Goal: Find specific page/section

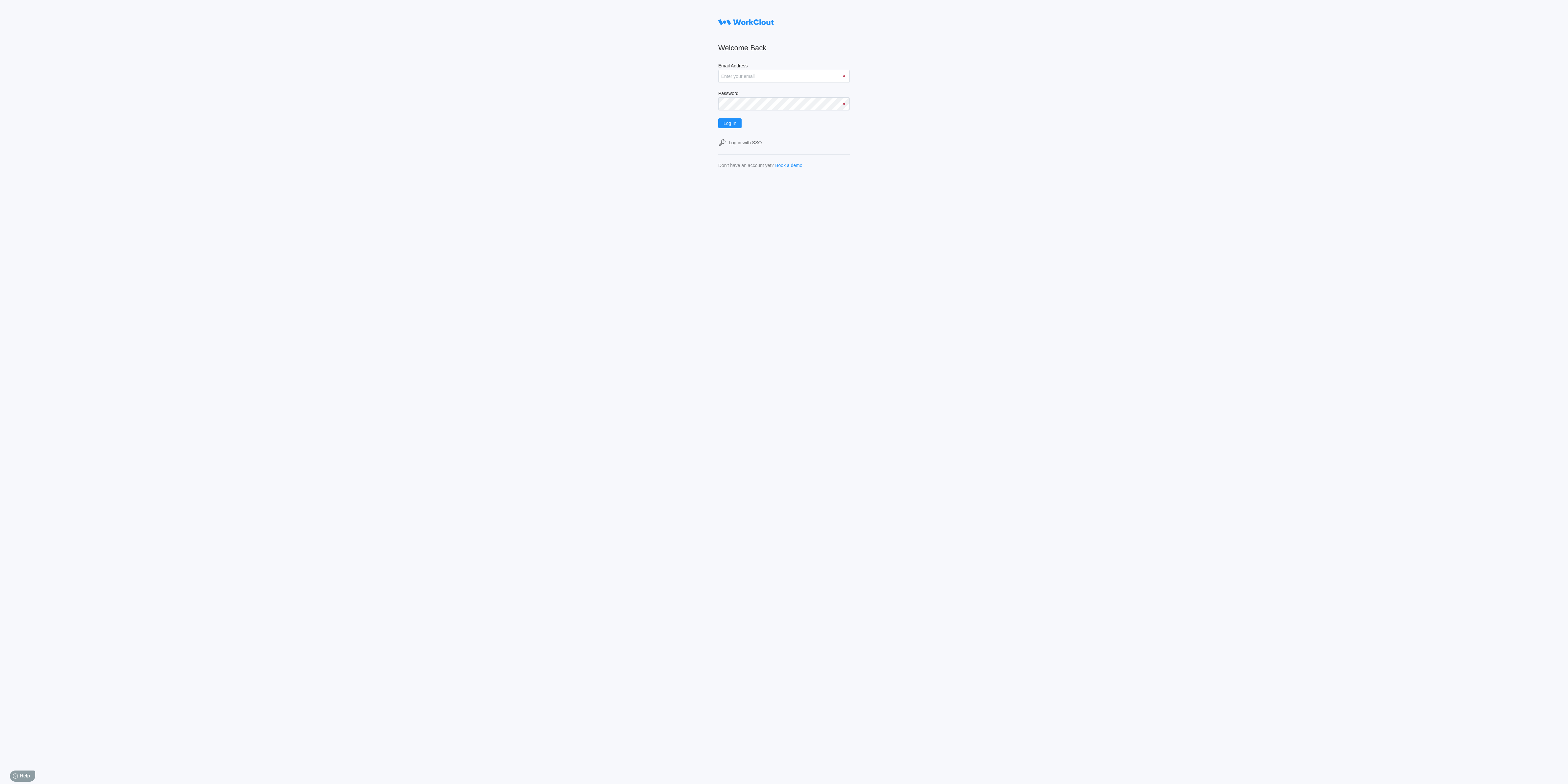
click at [831, 82] on input "Email Address" at bounding box center [784, 76] width 131 height 13
type input "[EMAIL_ADDRESS][DOMAIN_NAME]"
click at [737, 125] on span "Log In" at bounding box center [730, 124] width 13 height 5
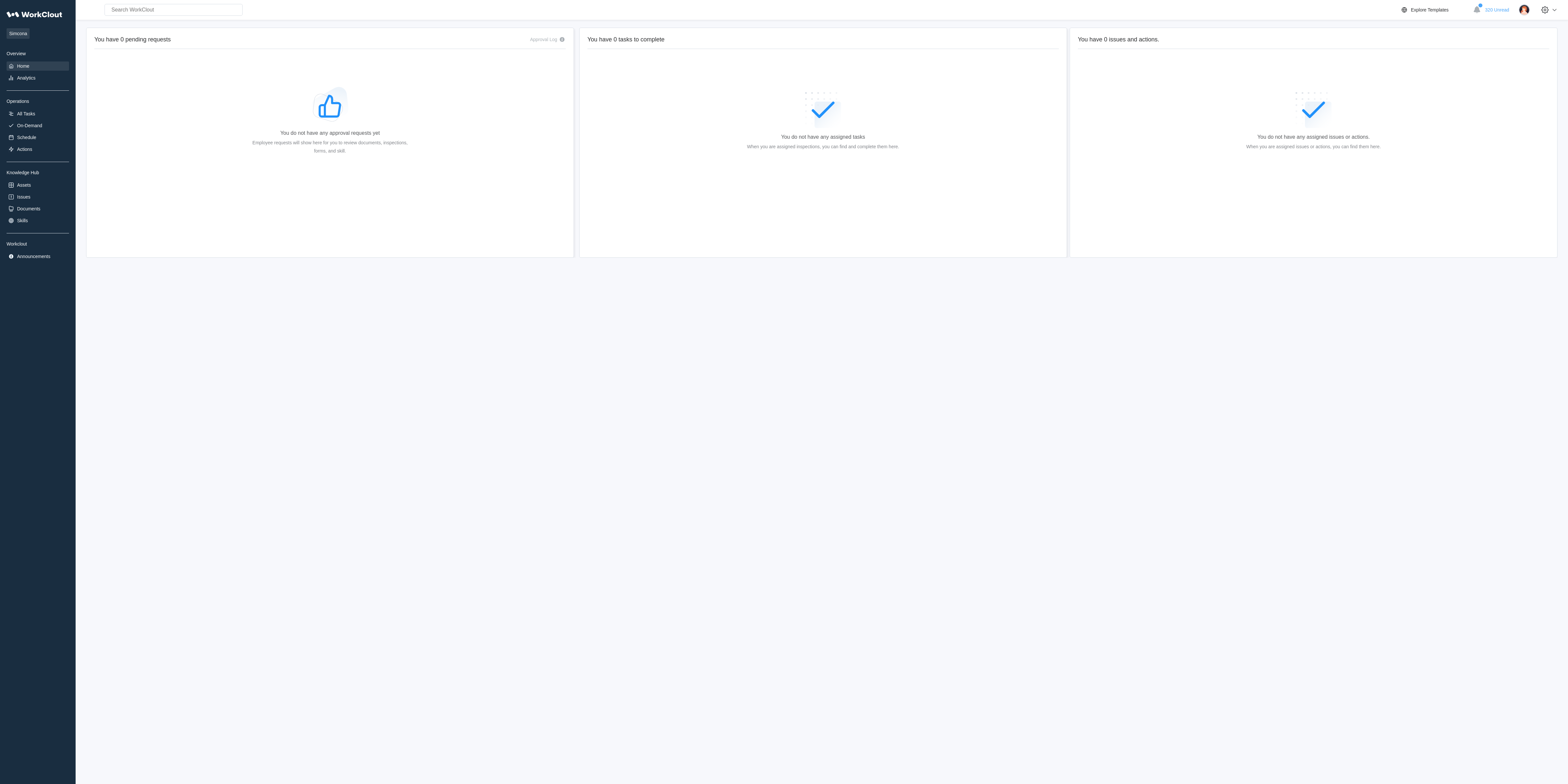
click at [741, 128] on div "You do not have any assigned tasks When you are assigned inspections, you can f…" at bounding box center [823, 122] width 471 height 131
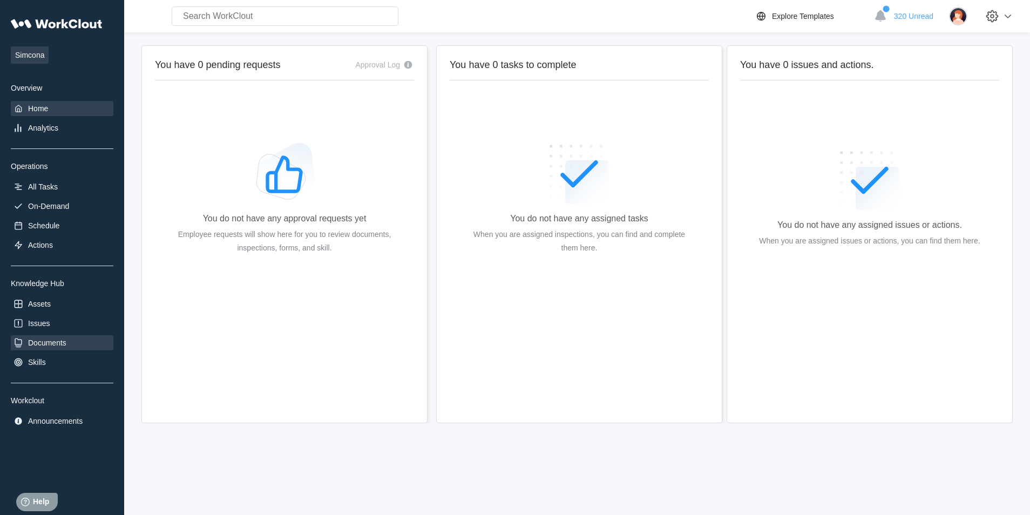
click at [65, 344] on div "Documents" at bounding box center [47, 343] width 38 height 9
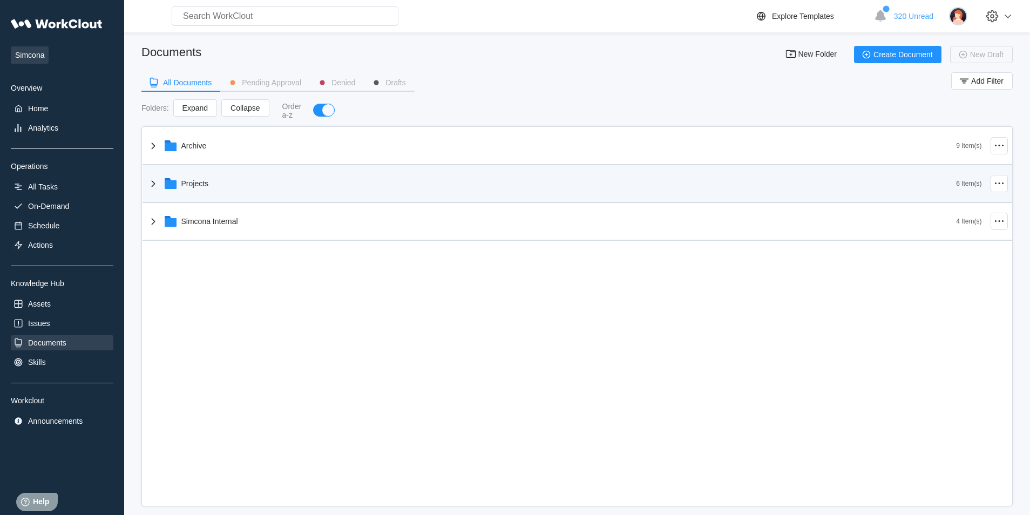
click at [154, 182] on icon at bounding box center [153, 183] width 13 height 13
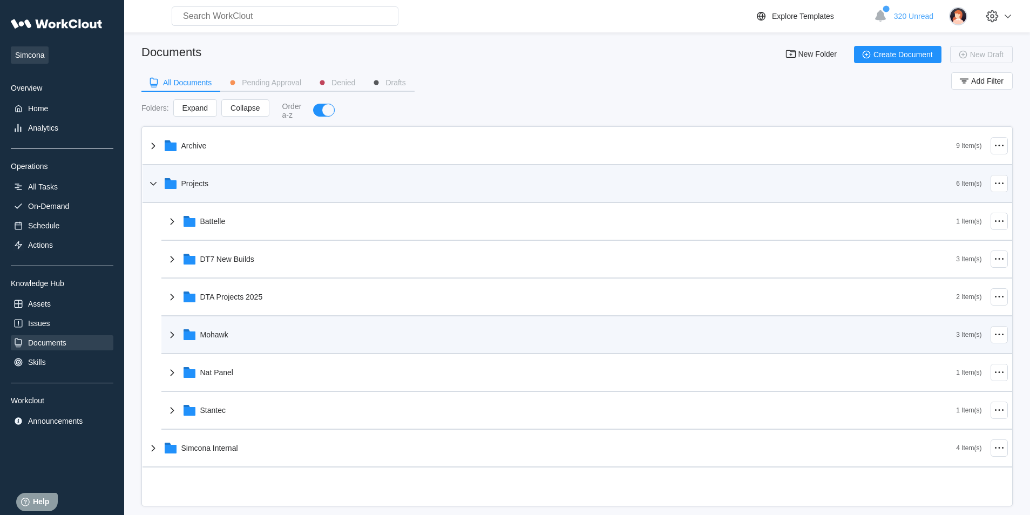
click at [206, 341] on div "Mohawk" at bounding box center [561, 335] width 791 height 28
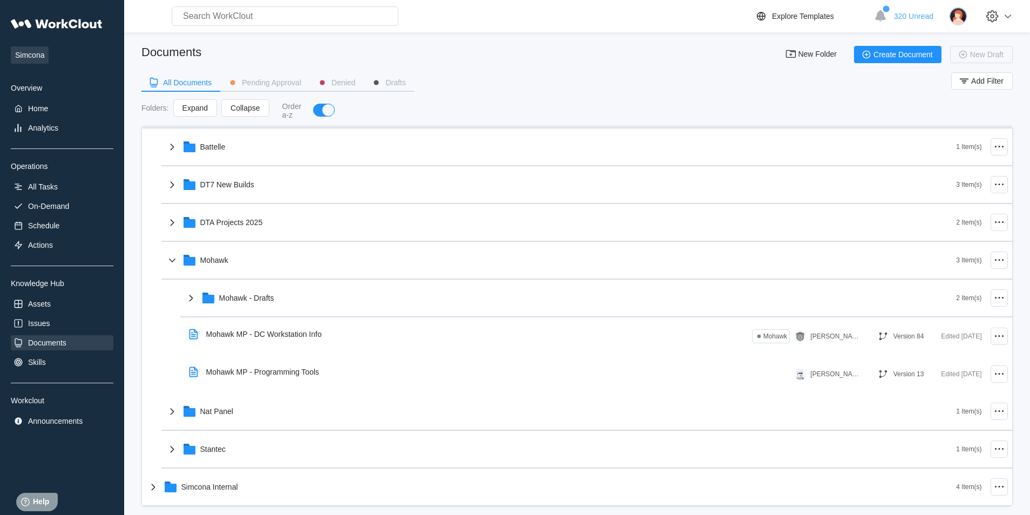
scroll to position [75, 0]
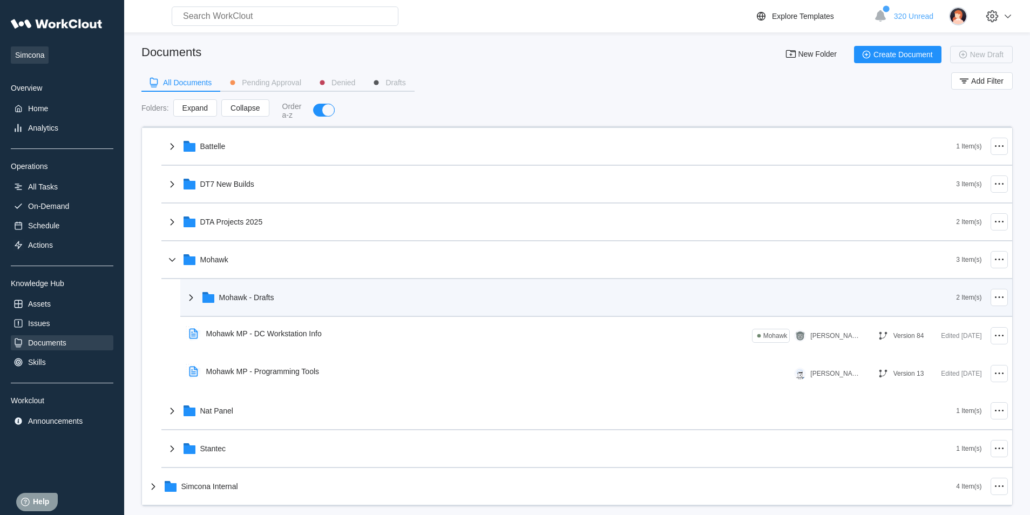
click at [261, 304] on div "Mohawk - Drafts" at bounding box center [571, 298] width 772 height 28
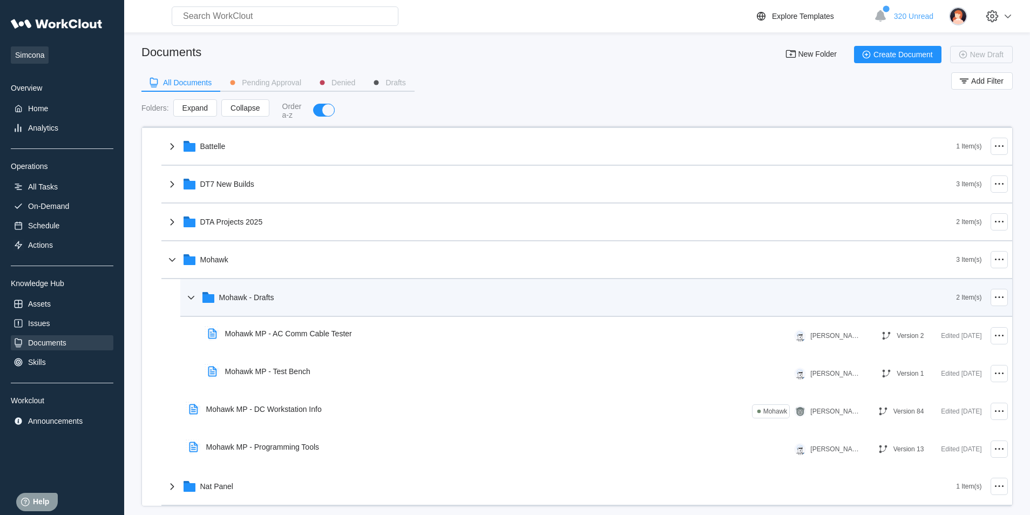
click at [261, 304] on div "Mohawk - Drafts" at bounding box center [571, 298] width 772 height 28
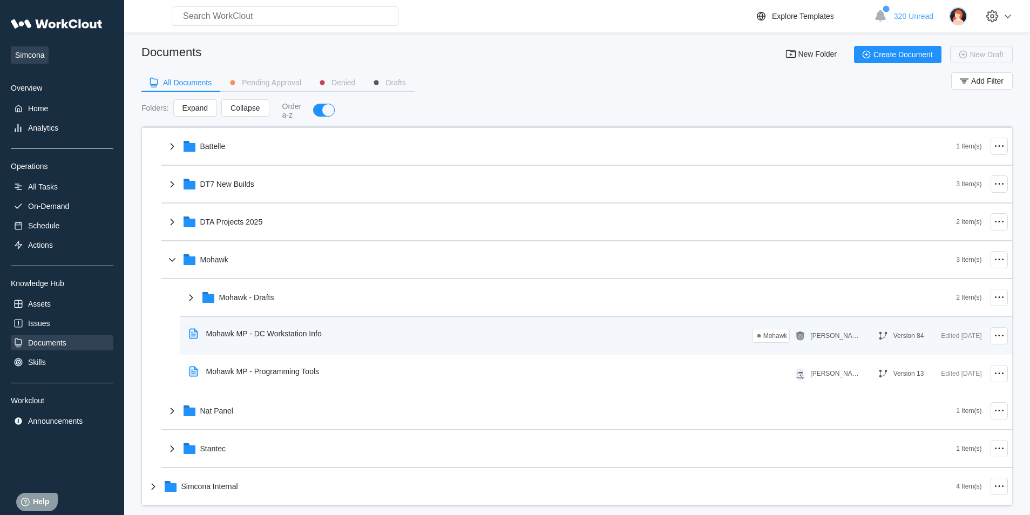
click at [260, 336] on div "Mohawk MP - DC Workstation Info" at bounding box center [264, 333] width 116 height 9
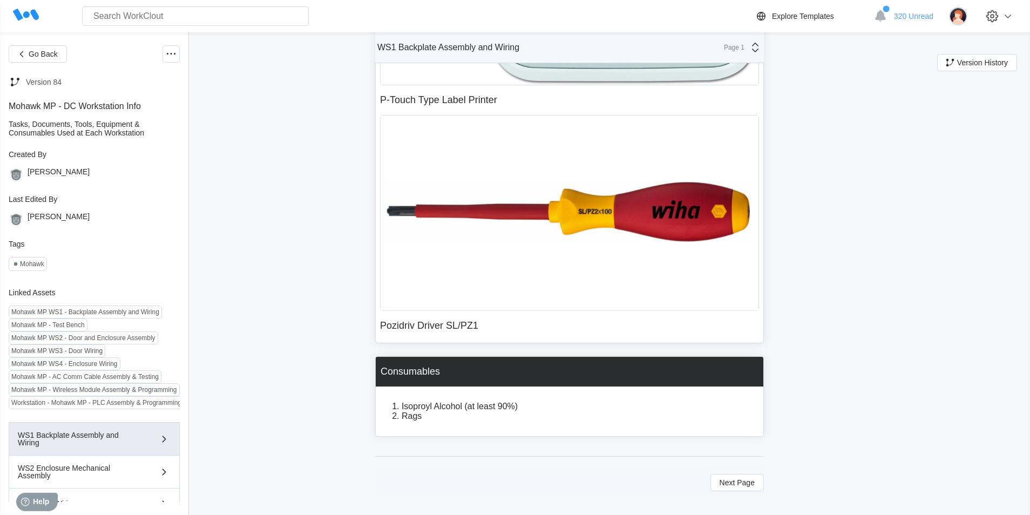
scroll to position [1217, 0]
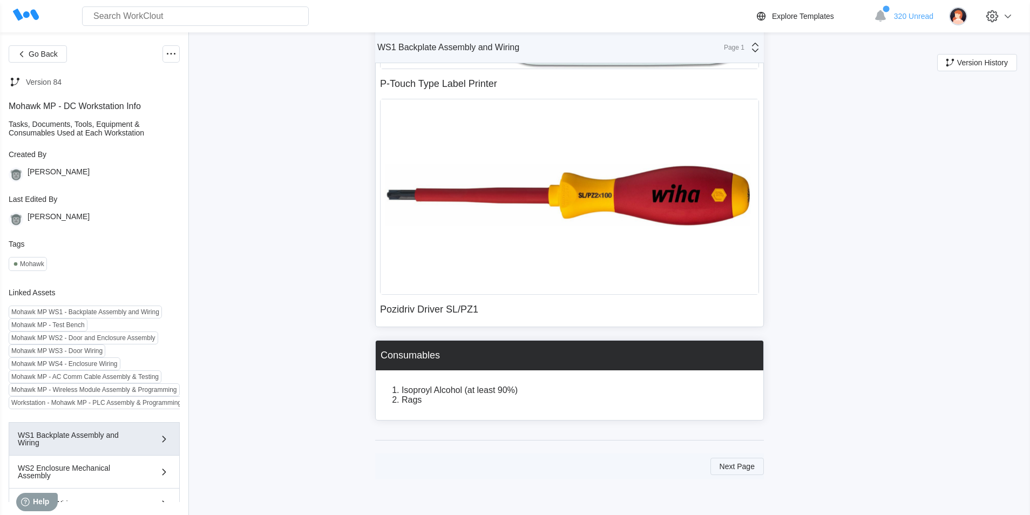
click at [719, 461] on button "Next Page" at bounding box center [737, 466] width 53 height 17
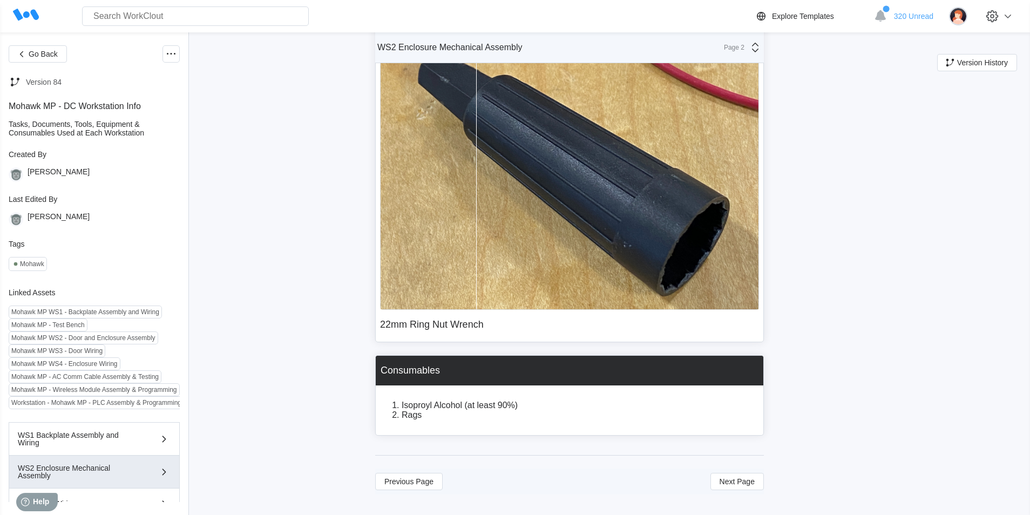
scroll to position [1572, 0]
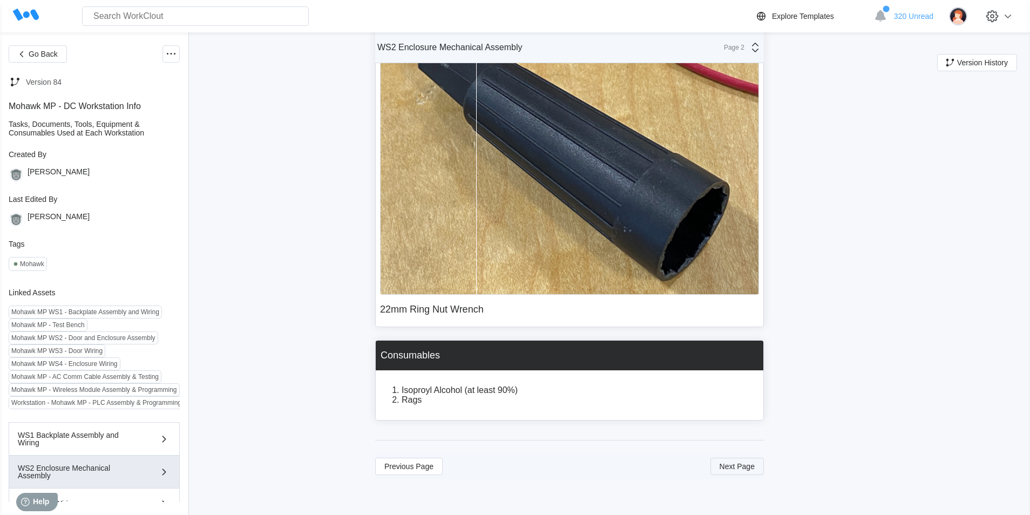
click at [734, 465] on span "Next Page" at bounding box center [737, 467] width 35 height 8
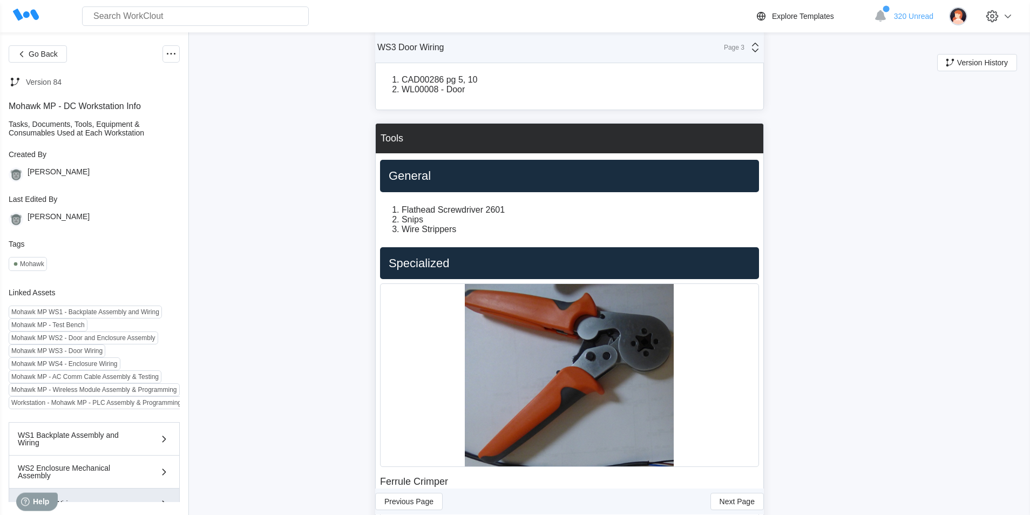
scroll to position [0, 0]
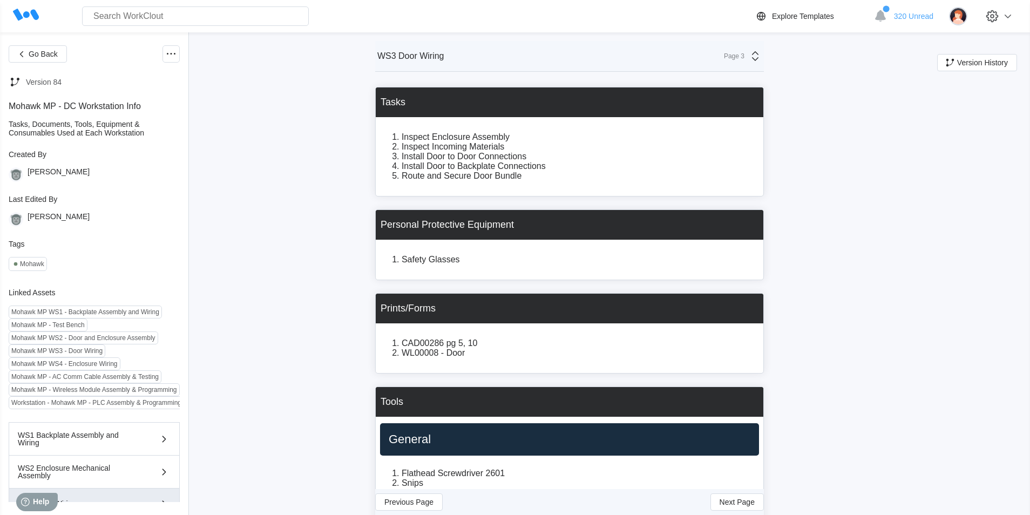
click at [529, 147] on li "Inspect Incoming Materials" at bounding box center [581, 147] width 358 height 10
click at [73, 316] on div "Mohawk MP WS1 - Backplate Assembly and Wiring" at bounding box center [85, 312] width 148 height 8
click at [42, 316] on div "Mohawk MP WS1 - Backplate Assembly and Wiring" at bounding box center [85, 312] width 148 height 8
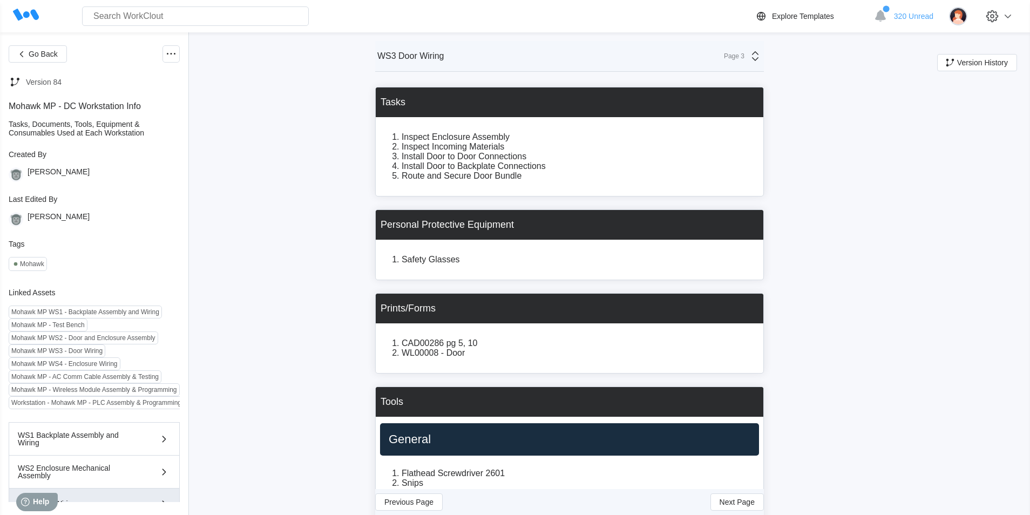
click at [70, 316] on div "Mohawk MP WS1 - Backplate Assembly and Wiring" at bounding box center [85, 312] width 148 height 8
click at [39, 52] on span "Go Back" at bounding box center [43, 54] width 29 height 8
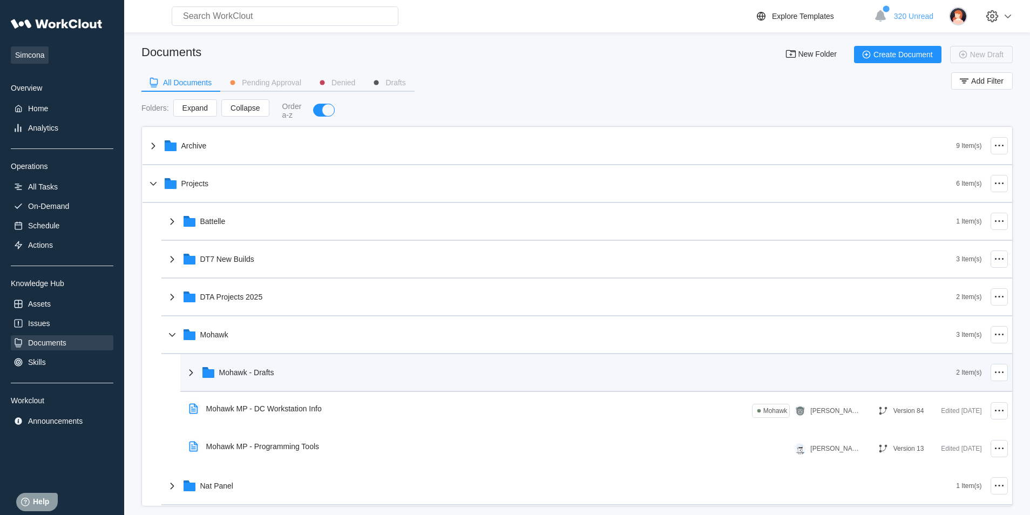
click at [188, 373] on icon at bounding box center [191, 372] width 13 height 13
click at [198, 375] on div "Mohawk - Drafts" at bounding box center [571, 373] width 772 height 28
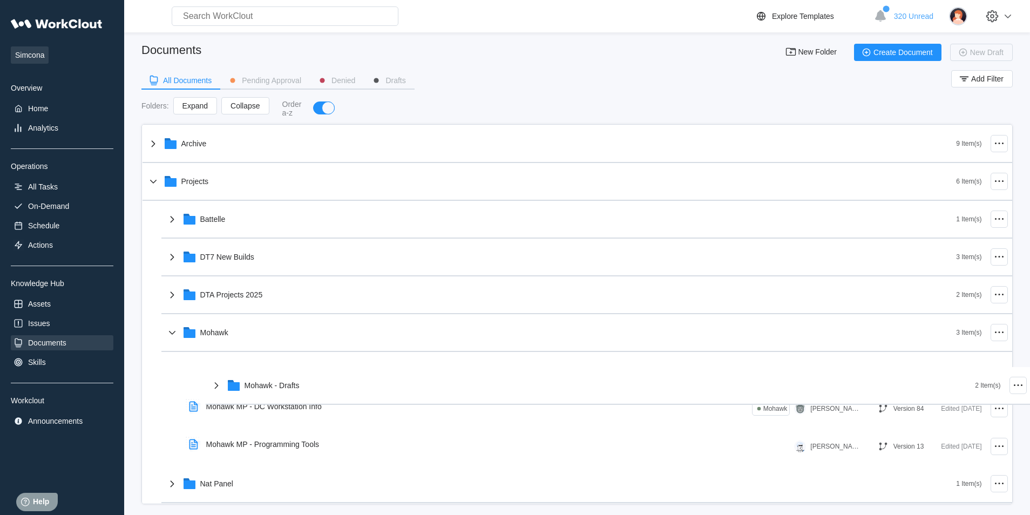
scroll to position [3, 0]
drag, startPoint x: 198, startPoint y: 375, endPoint x: 208, endPoint y: 373, distance: 11.0
click at [208, 373] on div "Archive 9 Item(s) Projects 6 Item(s) Battelle 1 Item(s) DT7 New Builds 3 Item(s…" at bounding box center [578, 352] width 870 height 454
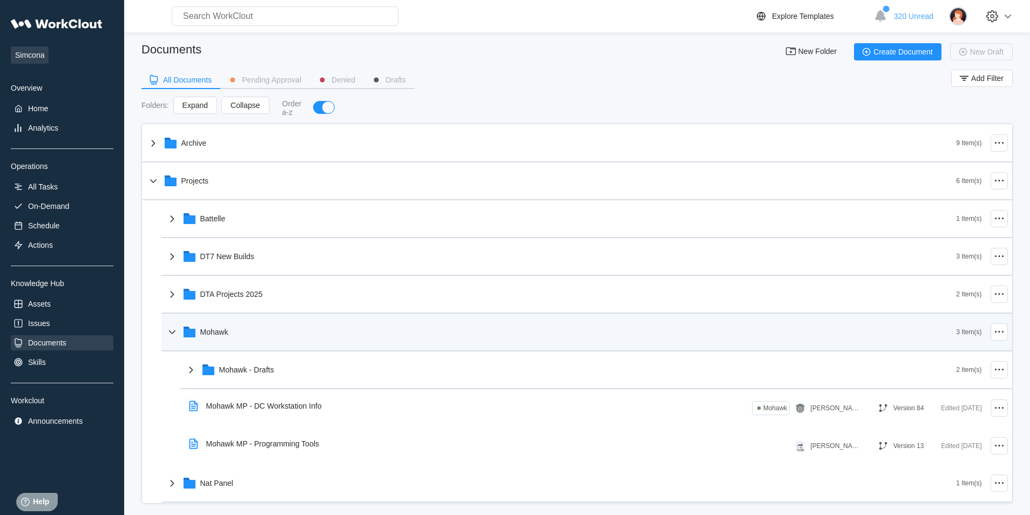
click at [178, 336] on icon at bounding box center [172, 332] width 13 height 13
